Goal: Task Accomplishment & Management: Manage account settings

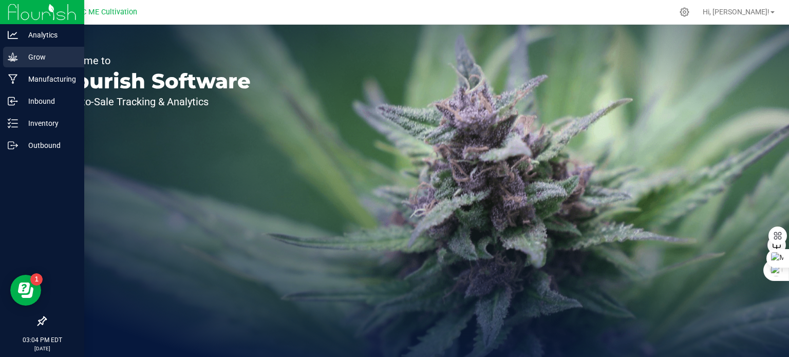
click at [13, 59] on icon at bounding box center [13, 56] width 10 height 9
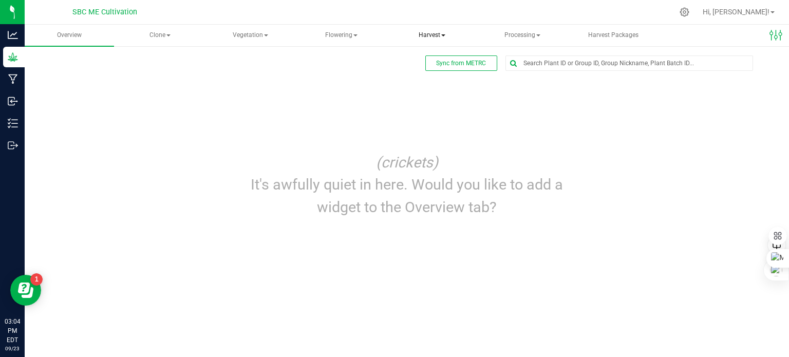
click at [434, 34] on span "Harvest" at bounding box center [432, 35] width 88 height 21
click at [431, 59] on span "Harvests" at bounding box center [429, 61] width 57 height 9
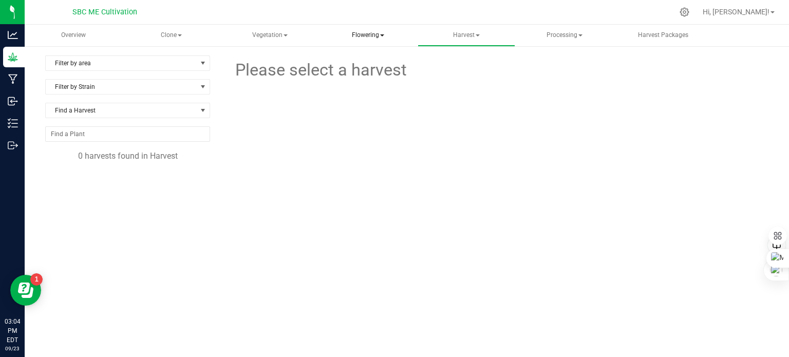
click at [382, 35] on span at bounding box center [382, 35] width 4 height 2
click at [371, 59] on span "Create harvest" at bounding box center [371, 61] width 77 height 9
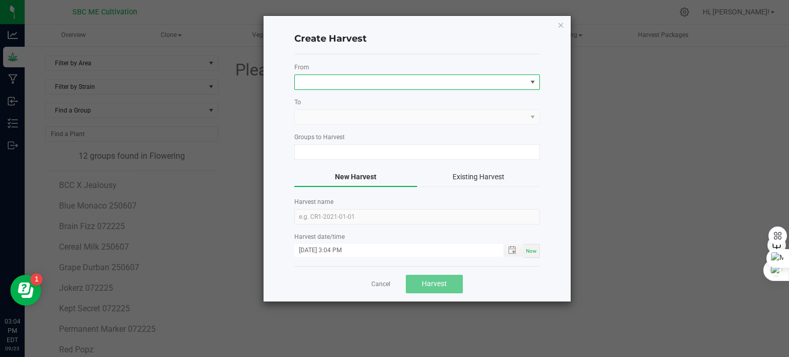
click at [343, 78] on span at bounding box center [411, 82] width 232 height 14
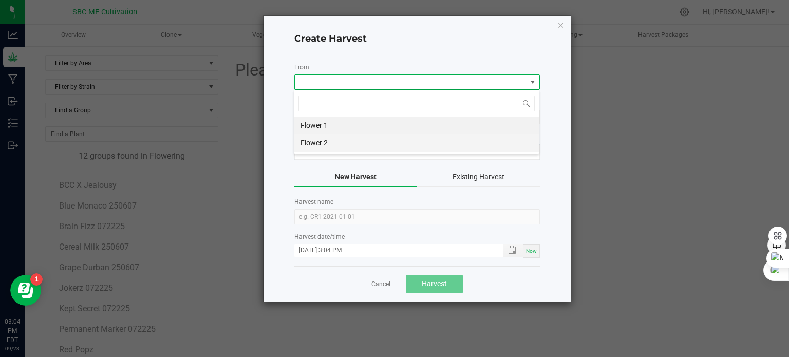
click at [325, 139] on li "Flower 2" at bounding box center [416, 142] width 244 height 17
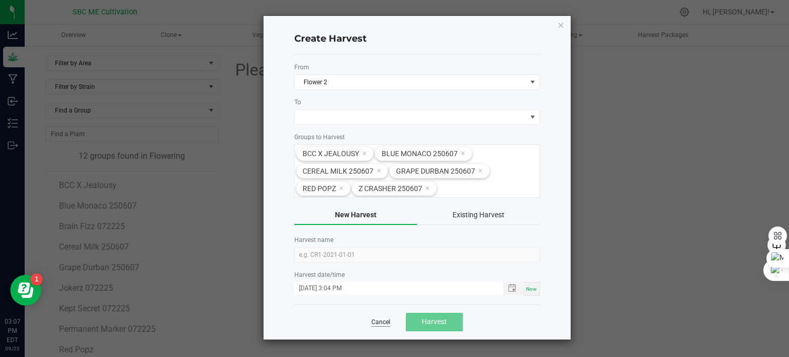
click at [378, 318] on link "Cancel" at bounding box center [380, 322] width 19 height 9
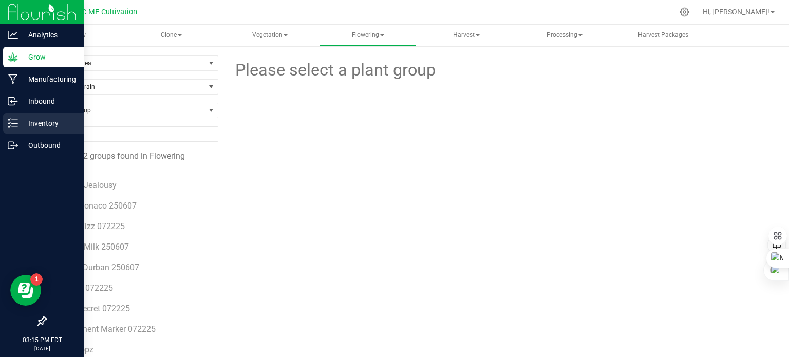
click at [15, 125] on icon at bounding box center [13, 123] width 10 height 10
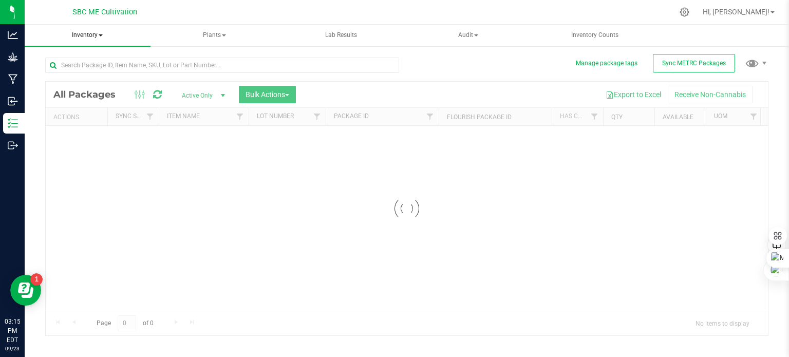
click at [101, 33] on span "Inventory" at bounding box center [88, 36] width 126 height 22
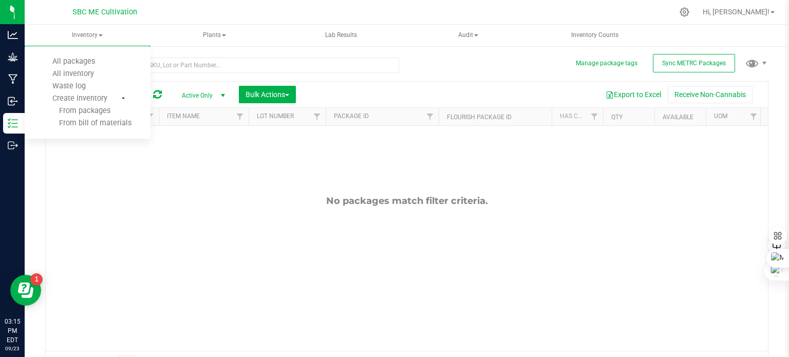
click at [115, 188] on div "No packages match filter criteria." at bounding box center [407, 273] width 722 height 294
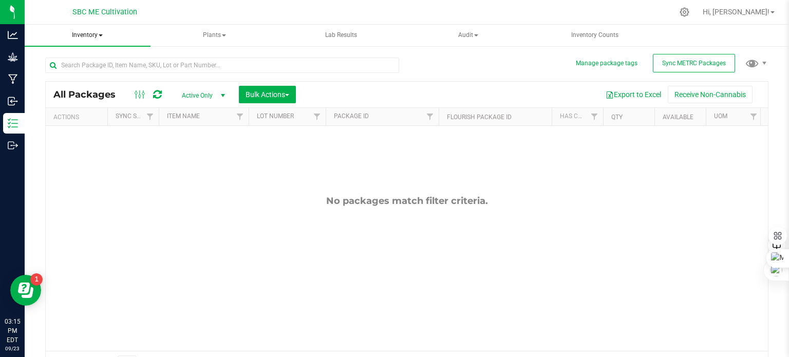
click at [102, 34] on span at bounding box center [101, 35] width 4 height 2
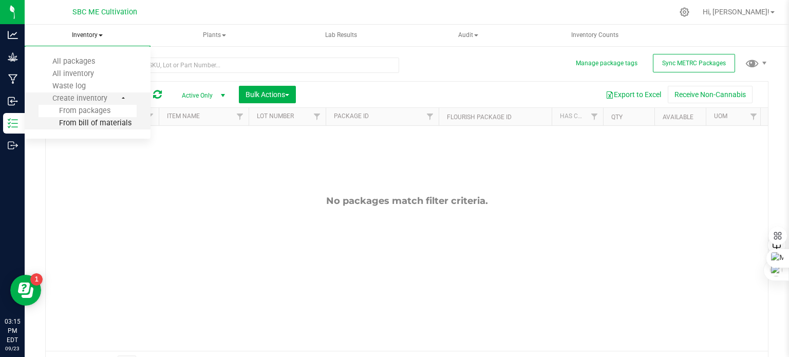
click at [116, 125] on span "From bill of materials" at bounding box center [85, 123] width 93 height 9
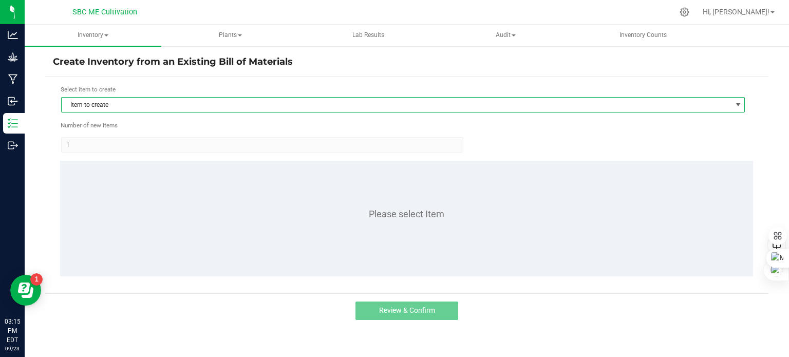
click at [215, 104] on span "Item to create" at bounding box center [397, 105] width 670 height 14
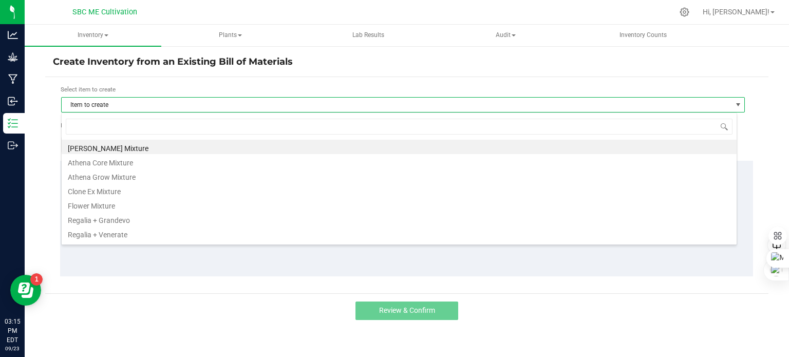
scroll to position [15, 676]
click at [142, 146] on li "[PERSON_NAME] Mixture" at bounding box center [399, 147] width 675 height 14
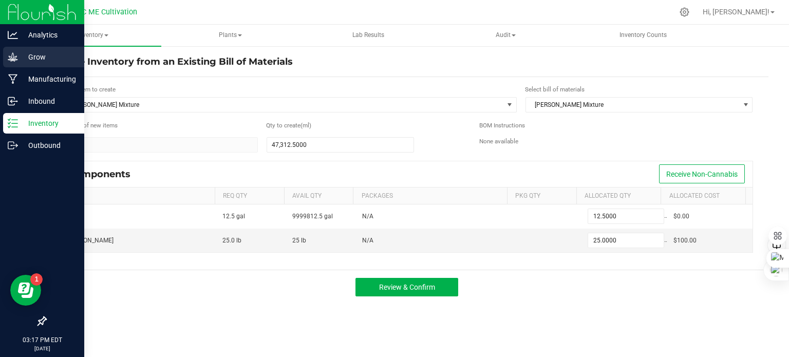
click at [21, 52] on p "Grow" at bounding box center [49, 57] width 62 height 12
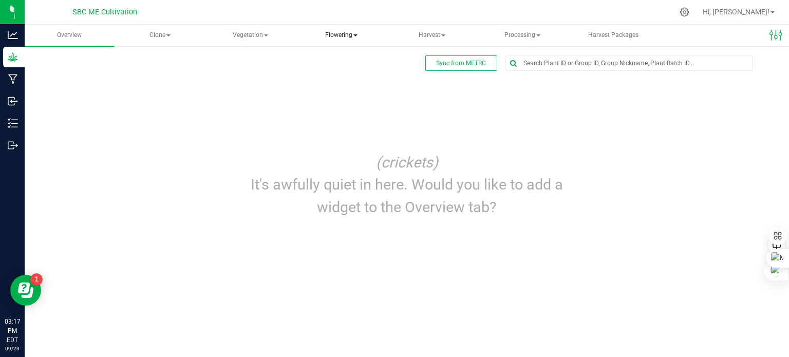
click at [357, 34] on span "Flowering" at bounding box center [341, 35] width 88 height 21
click at [358, 59] on span "Create harvest" at bounding box center [348, 61] width 77 height 9
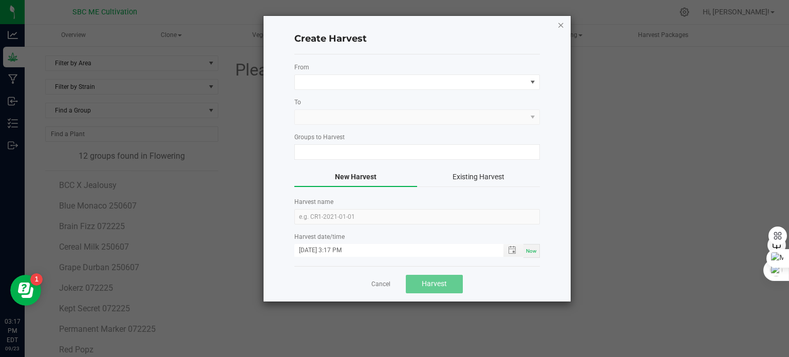
click at [561, 24] on icon "button" at bounding box center [560, 24] width 7 height 12
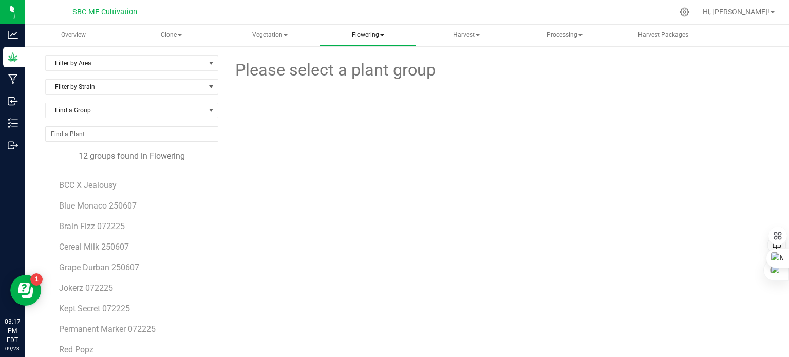
click at [380, 33] on span "Flowering" at bounding box center [368, 35] width 96 height 21
click at [394, 134] on div at bounding box center [497, 127] width 279 height 89
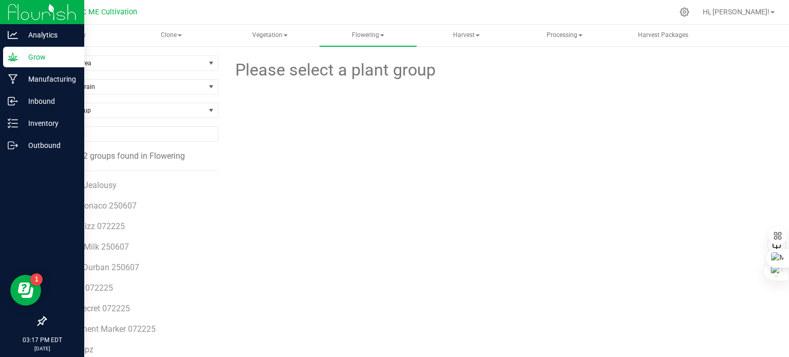
click at [20, 54] on p "Grow" at bounding box center [49, 57] width 62 height 12
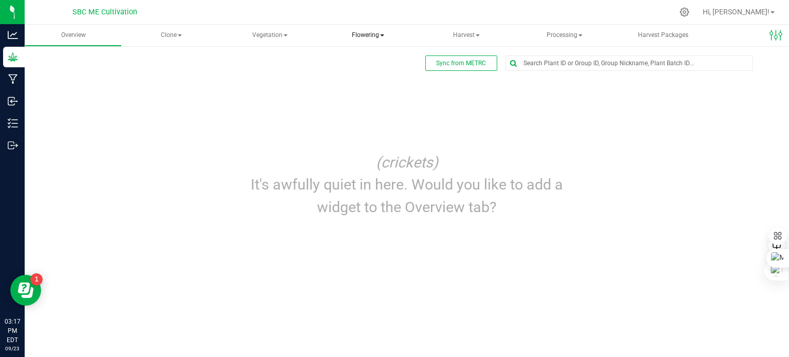
click at [384, 35] on span "Flowering" at bounding box center [367, 36] width 97 height 22
click at [392, 64] on span "Create harvest" at bounding box center [371, 61] width 77 height 9
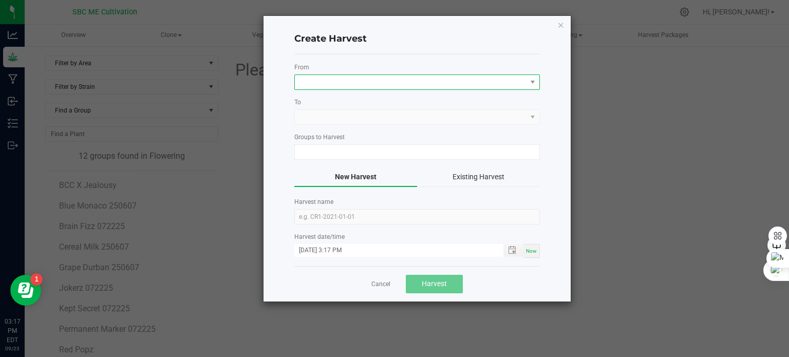
click at [370, 84] on span at bounding box center [411, 82] width 232 height 14
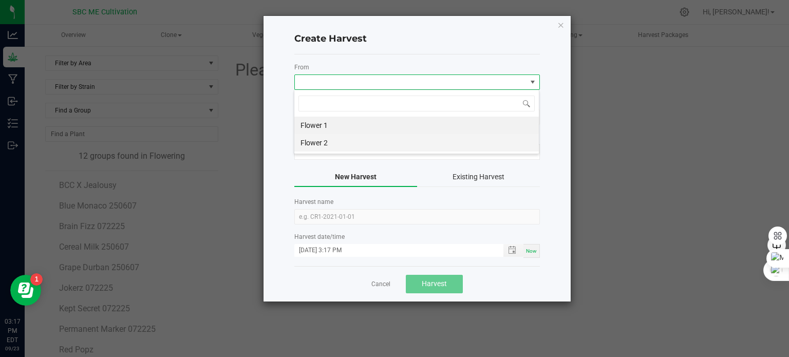
click at [354, 143] on li "Flower 2" at bounding box center [416, 142] width 244 height 17
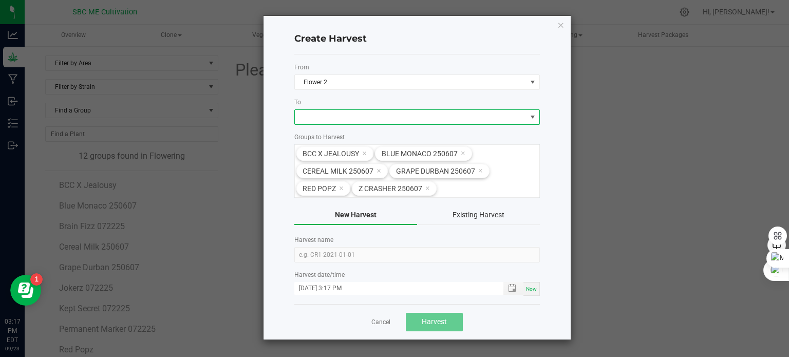
click at [394, 119] on span at bounding box center [411, 117] width 232 height 14
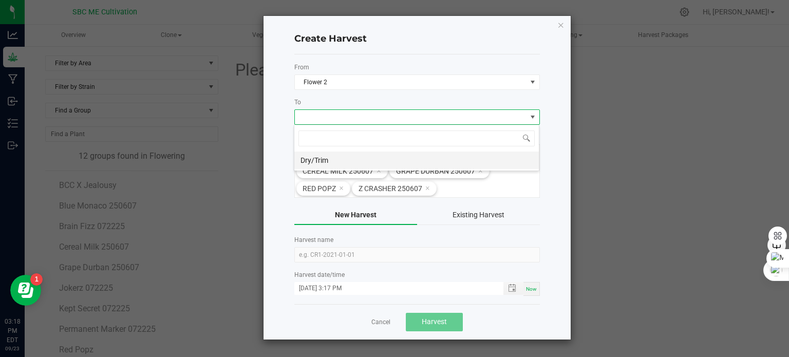
click at [371, 164] on li "Dry/Trim" at bounding box center [416, 159] width 244 height 17
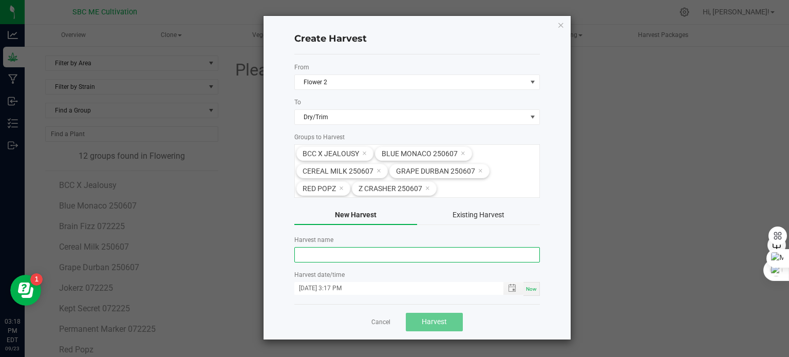
click at [353, 256] on input "text" at bounding box center [416, 254] width 245 height 15
click at [559, 27] on icon "button" at bounding box center [560, 24] width 7 height 12
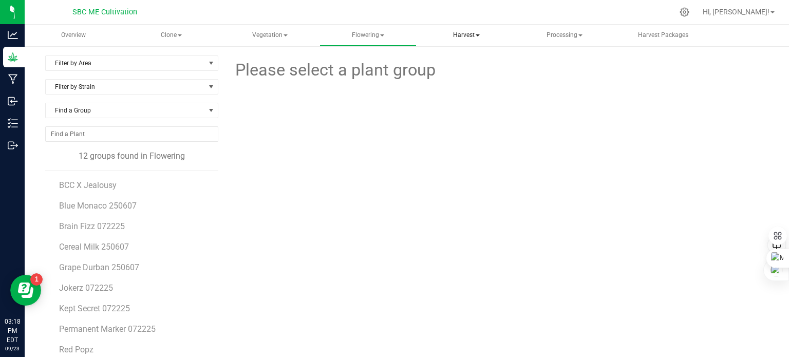
click at [471, 35] on span "Harvest" at bounding box center [466, 35] width 96 height 21
click at [477, 67] on li "Harvests" at bounding box center [474, 61] width 112 height 12
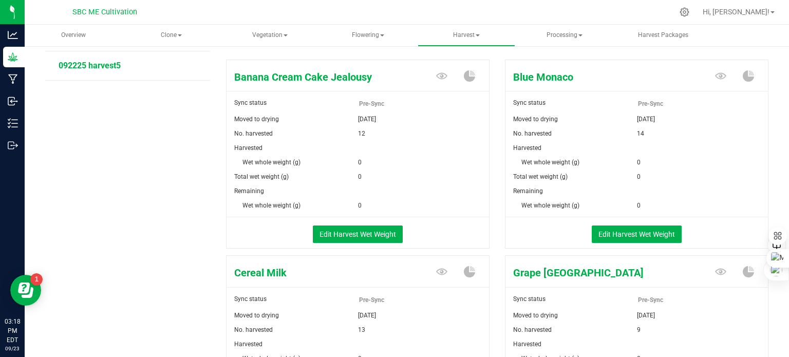
scroll to position [103, 0]
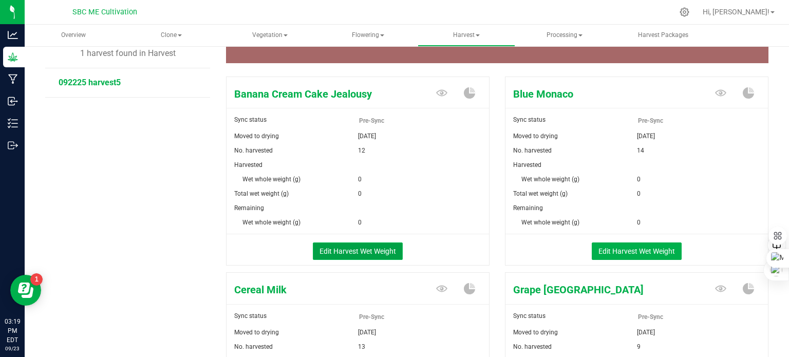
click at [380, 247] on button "Edit Harvest Wet Weight" at bounding box center [358, 250] width 90 height 17
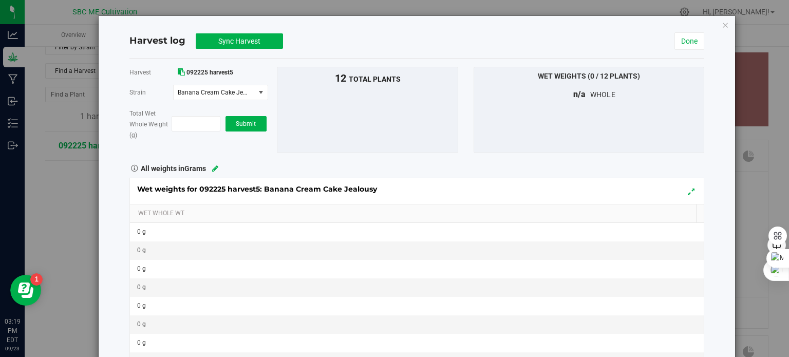
scroll to position [103, 0]
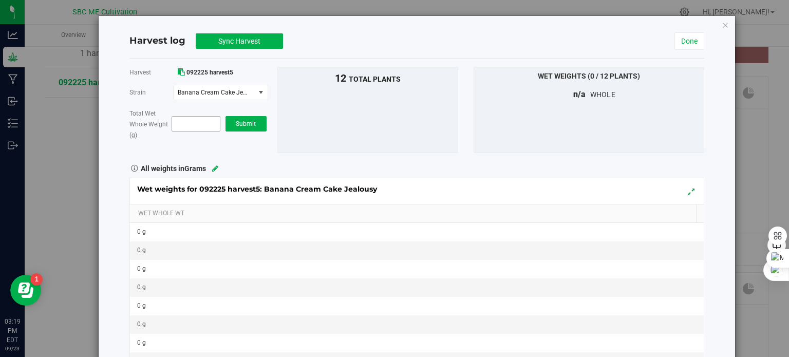
click at [188, 121] on span at bounding box center [196, 123] width 49 height 15
click at [722, 23] on icon "button" at bounding box center [725, 24] width 7 height 12
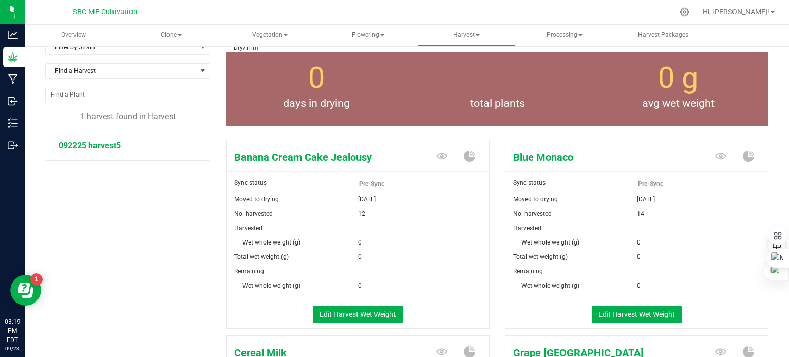
scroll to position [103, 0]
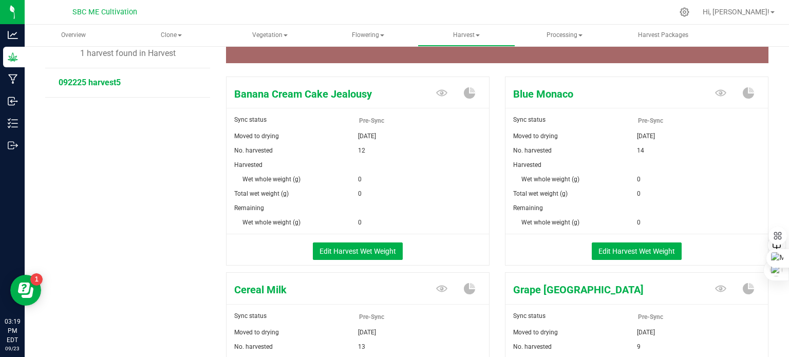
click at [88, 82] on span "092225 harvest5" at bounding box center [90, 83] width 62 height 10
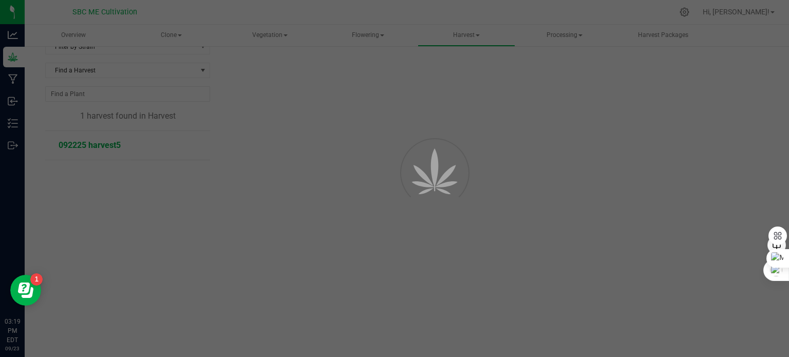
scroll to position [40, 0]
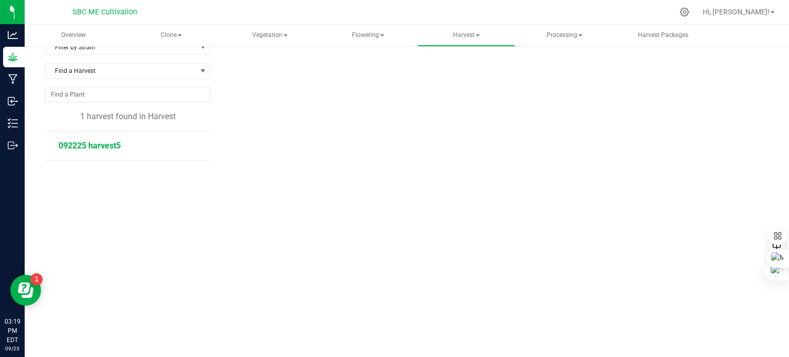
click at [97, 149] on li "092225 harvest5" at bounding box center [131, 145] width 144 height 29
click at [100, 143] on span "092225 harvest5" at bounding box center [90, 146] width 62 height 10
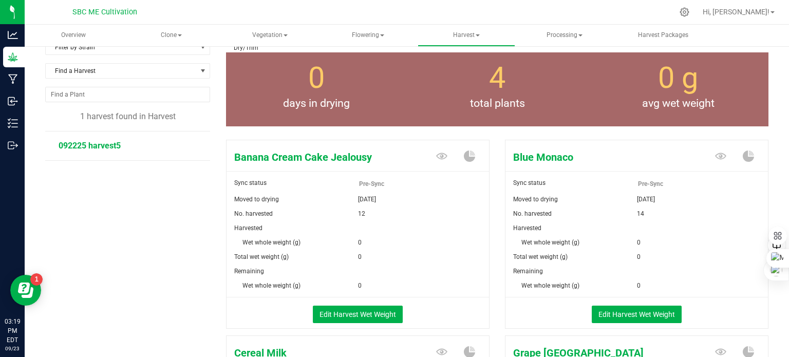
scroll to position [103, 0]
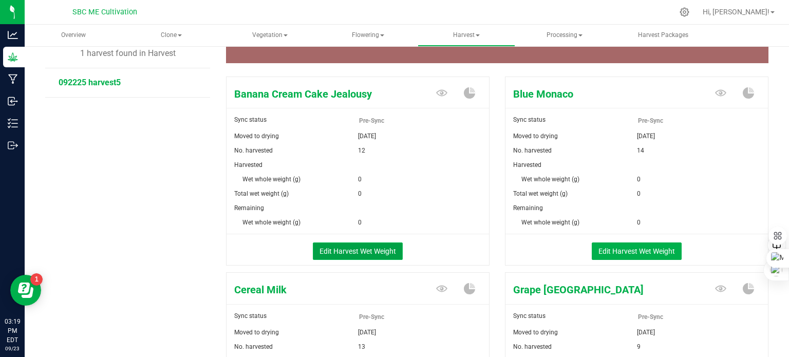
click at [374, 250] on button "Edit Harvest Wet Weight" at bounding box center [358, 250] width 90 height 17
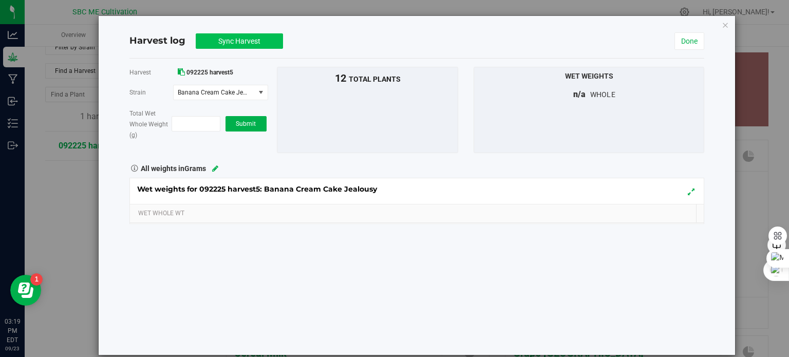
scroll to position [103, 0]
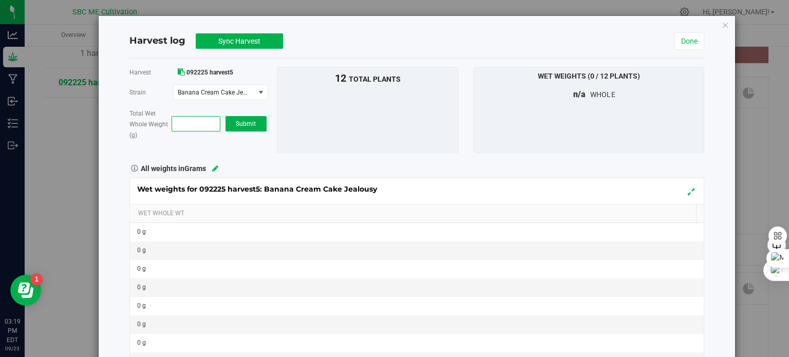
click at [175, 119] on span at bounding box center [196, 123] width 49 height 15
click at [722, 22] on icon "button" at bounding box center [725, 24] width 7 height 12
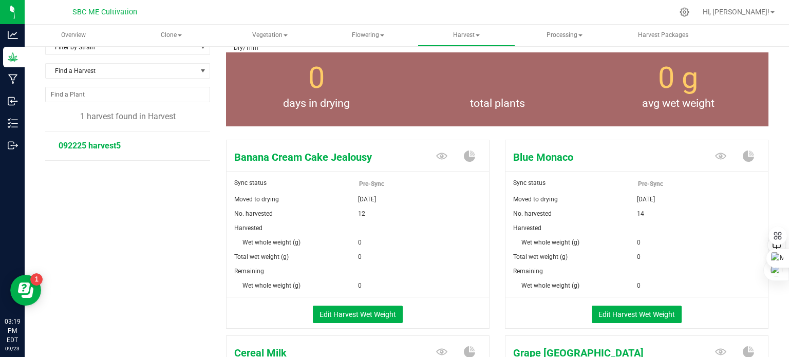
scroll to position [103, 0]
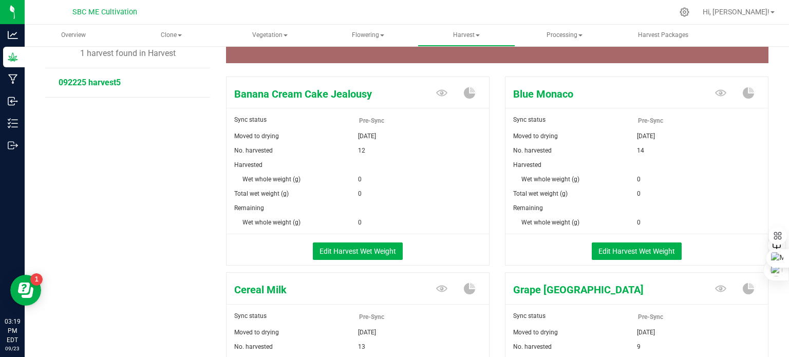
drag, startPoint x: 108, startPoint y: 279, endPoint x: 259, endPoint y: 57, distance: 268.5
click at [109, 279] on div "Filter by area Filter by area All Dry/Trim Filter by Strain Find a Harvest 1 ha…" at bounding box center [135, 318] width 181 height 730
drag, startPoint x: 122, startPoint y: 259, endPoint x: 183, endPoint y: 16, distance: 250.8
click at [143, 224] on div "Filter by area Filter by area All Dry/Trim Filter by Strain Find a Harvest 1 ha…" at bounding box center [135, 318] width 181 height 730
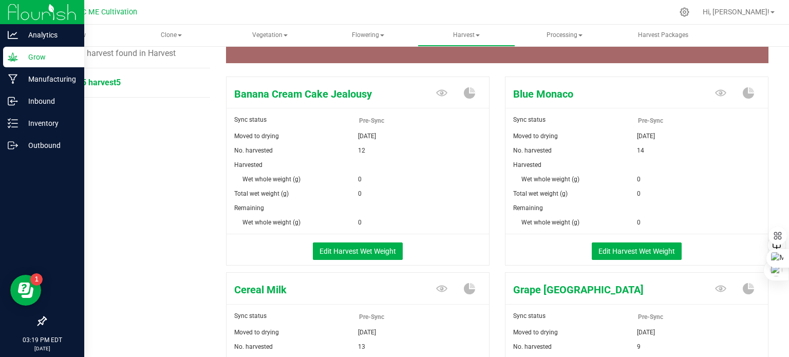
click at [11, 60] on icon at bounding box center [13, 56] width 10 height 9
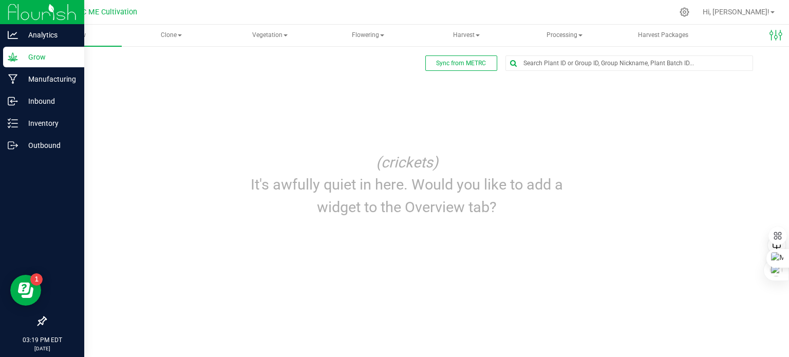
click at [10, 59] on icon at bounding box center [13, 57] width 10 height 10
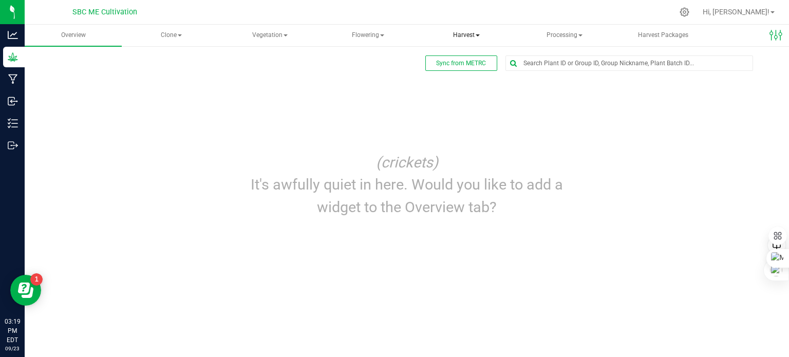
click at [477, 36] on span at bounding box center [478, 35] width 4 height 2
click at [472, 64] on span "Harvests" at bounding box center [459, 61] width 57 height 9
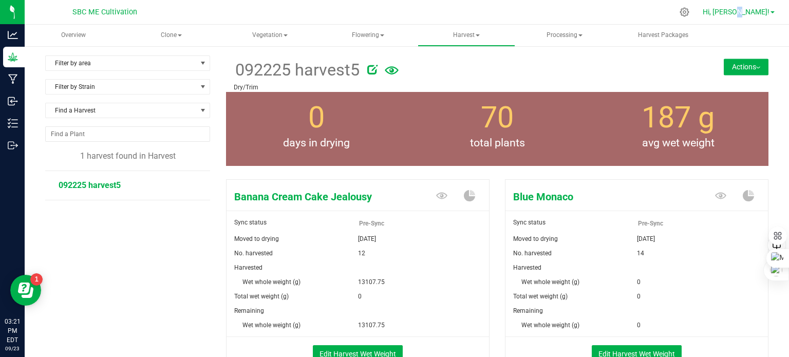
click at [768, 10] on span "Hi, [PERSON_NAME]!" at bounding box center [736, 12] width 67 height 8
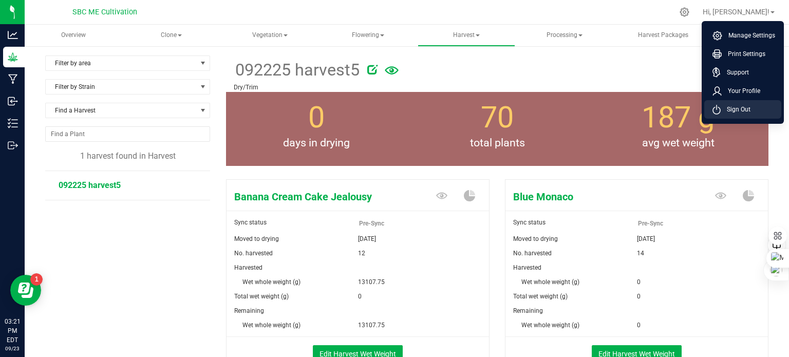
click at [760, 108] on li "Sign Out" at bounding box center [742, 109] width 77 height 18
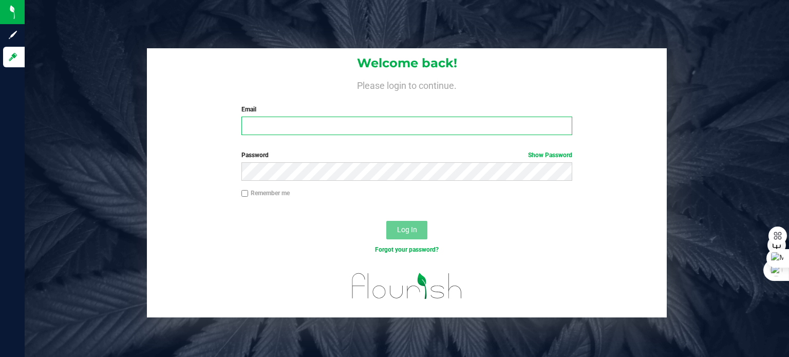
click at [308, 130] on input "Email" at bounding box center [406, 126] width 331 height 18
type input "[PERSON_NAME][EMAIL_ADDRESS][DOMAIN_NAME]"
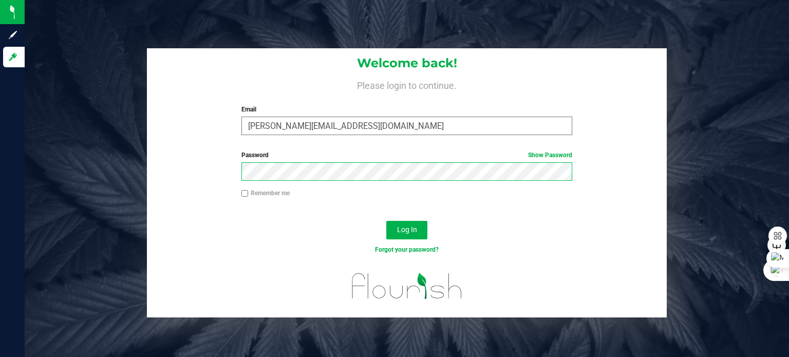
click at [386, 221] on button "Log In" at bounding box center [406, 230] width 41 height 18
